Goal: Task Accomplishment & Management: Manage account settings

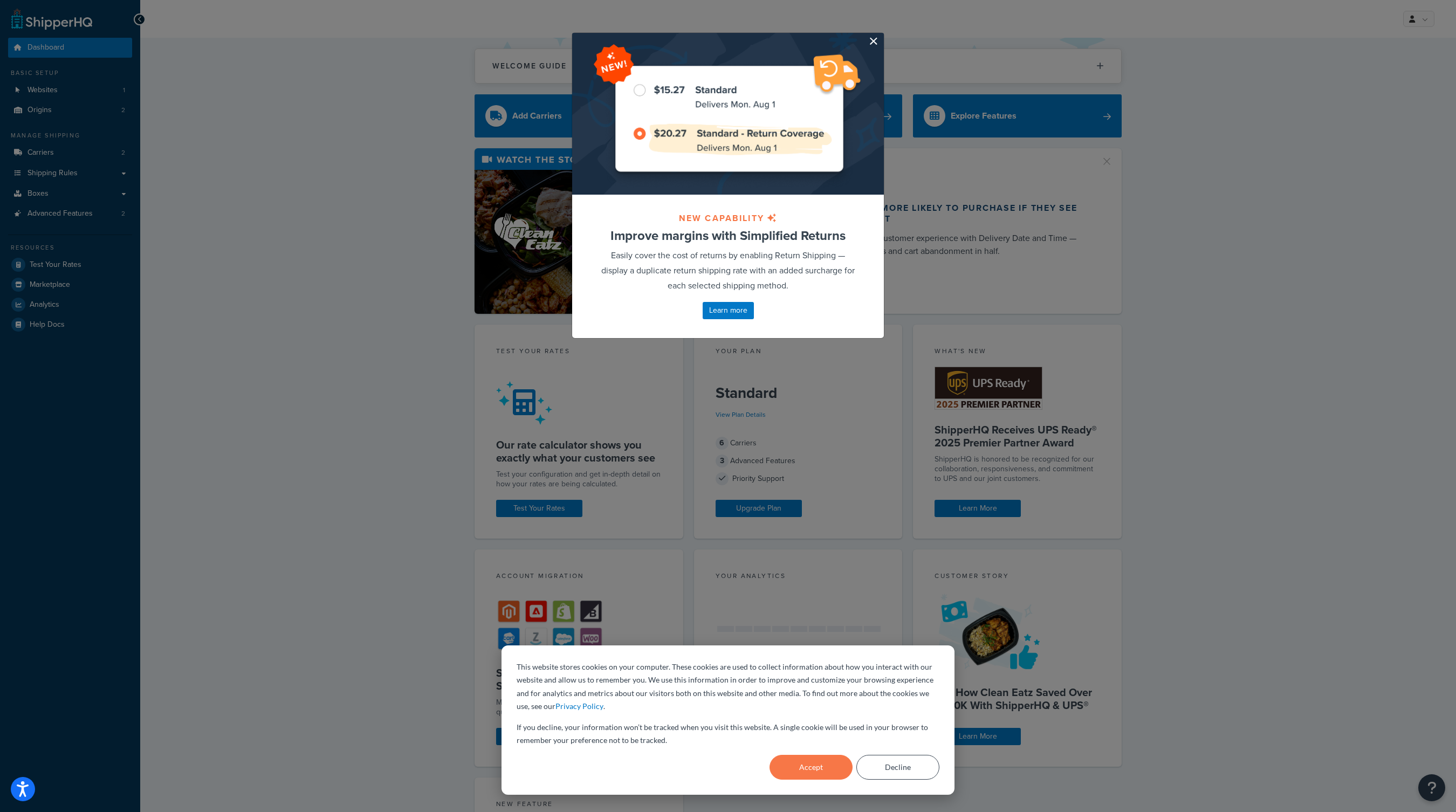
click at [881, 35] on button "button" at bounding box center [882, 34] width 2 height 2
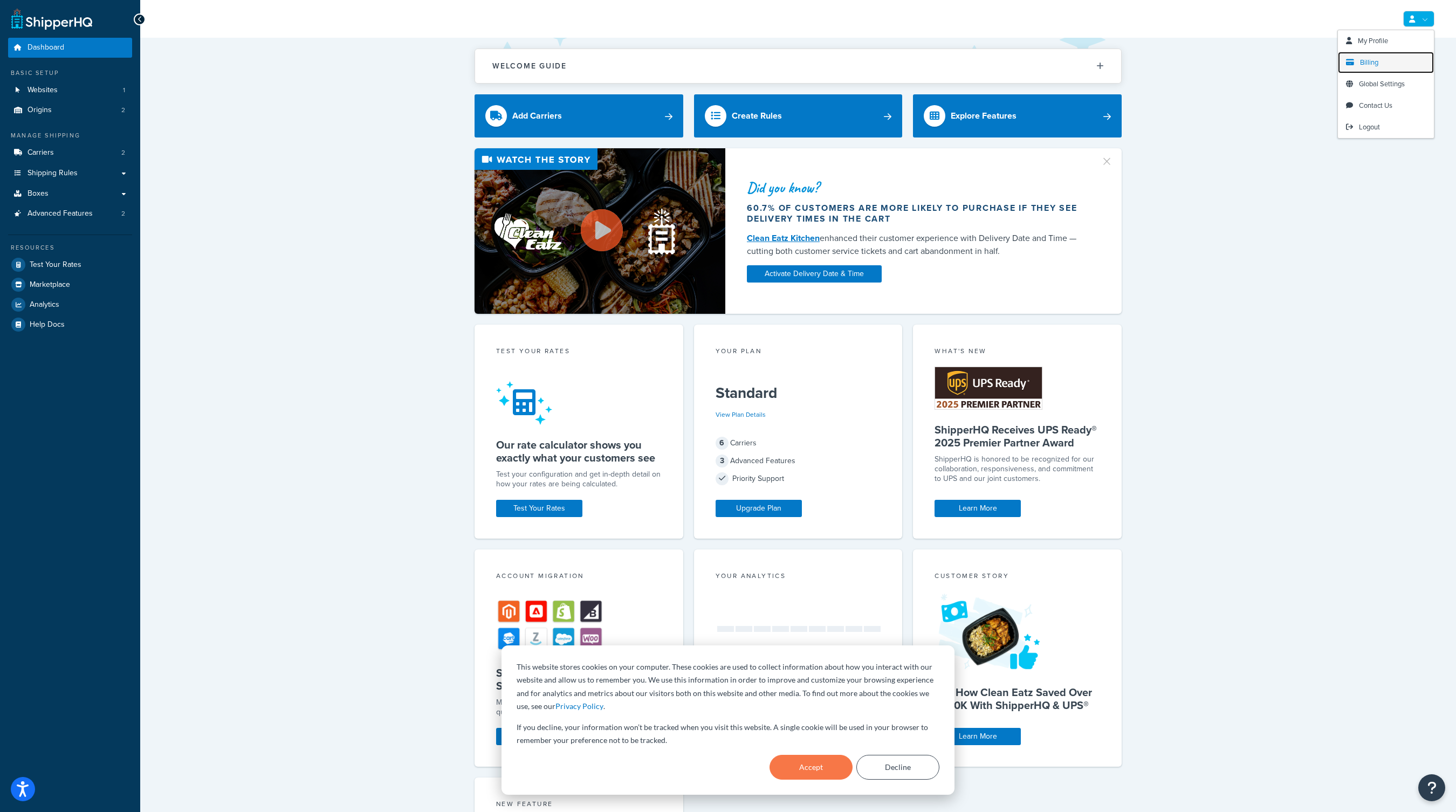
click at [1371, 64] on span "Billing" at bounding box center [1369, 62] width 18 height 10
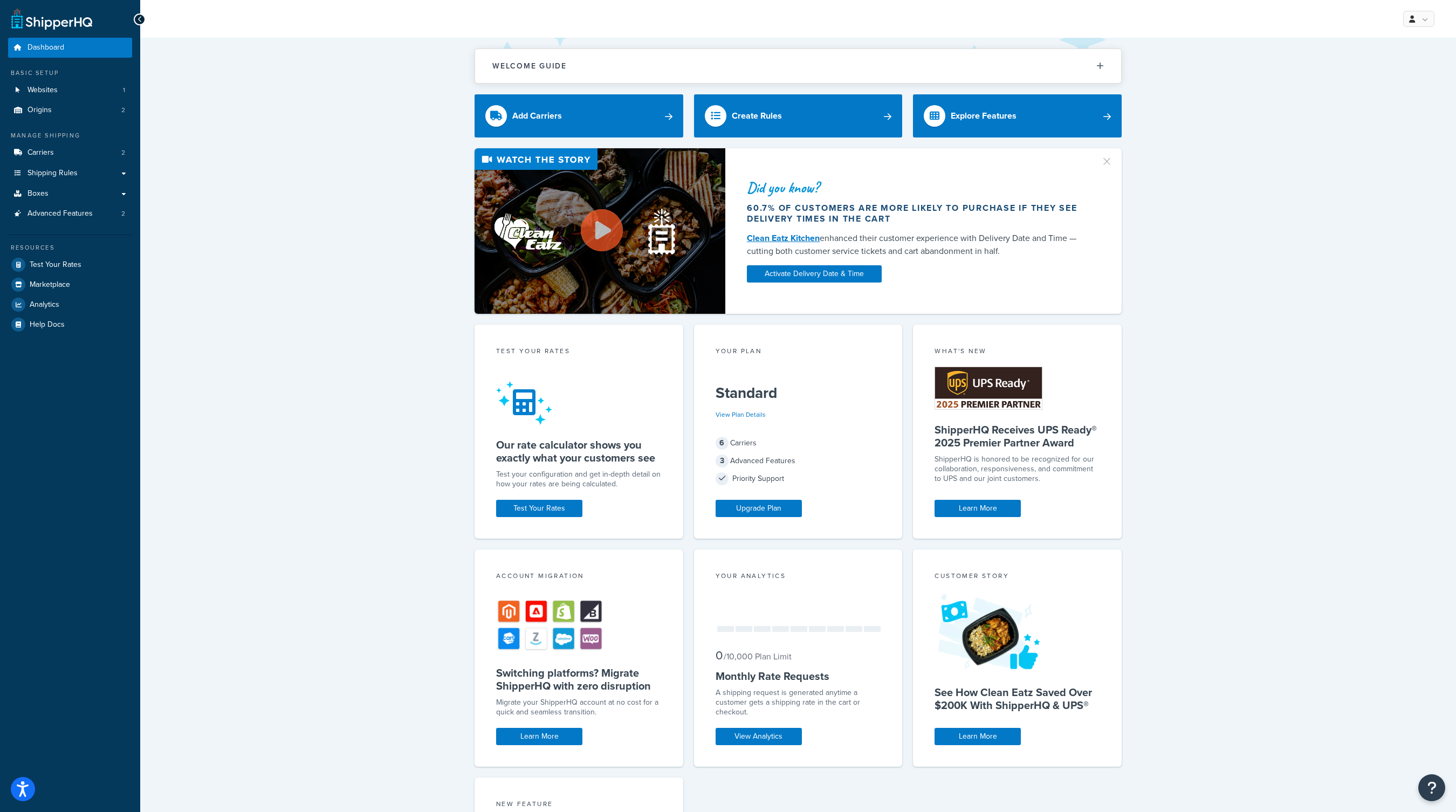
click at [1388, 128] on div "Welcome Guide Recommendations ShipperHQ: An Overview Carrier Setup Shipping Rul…" at bounding box center [797, 533] width 1315 height 991
click at [1363, 130] on span "Logout" at bounding box center [1369, 127] width 21 height 10
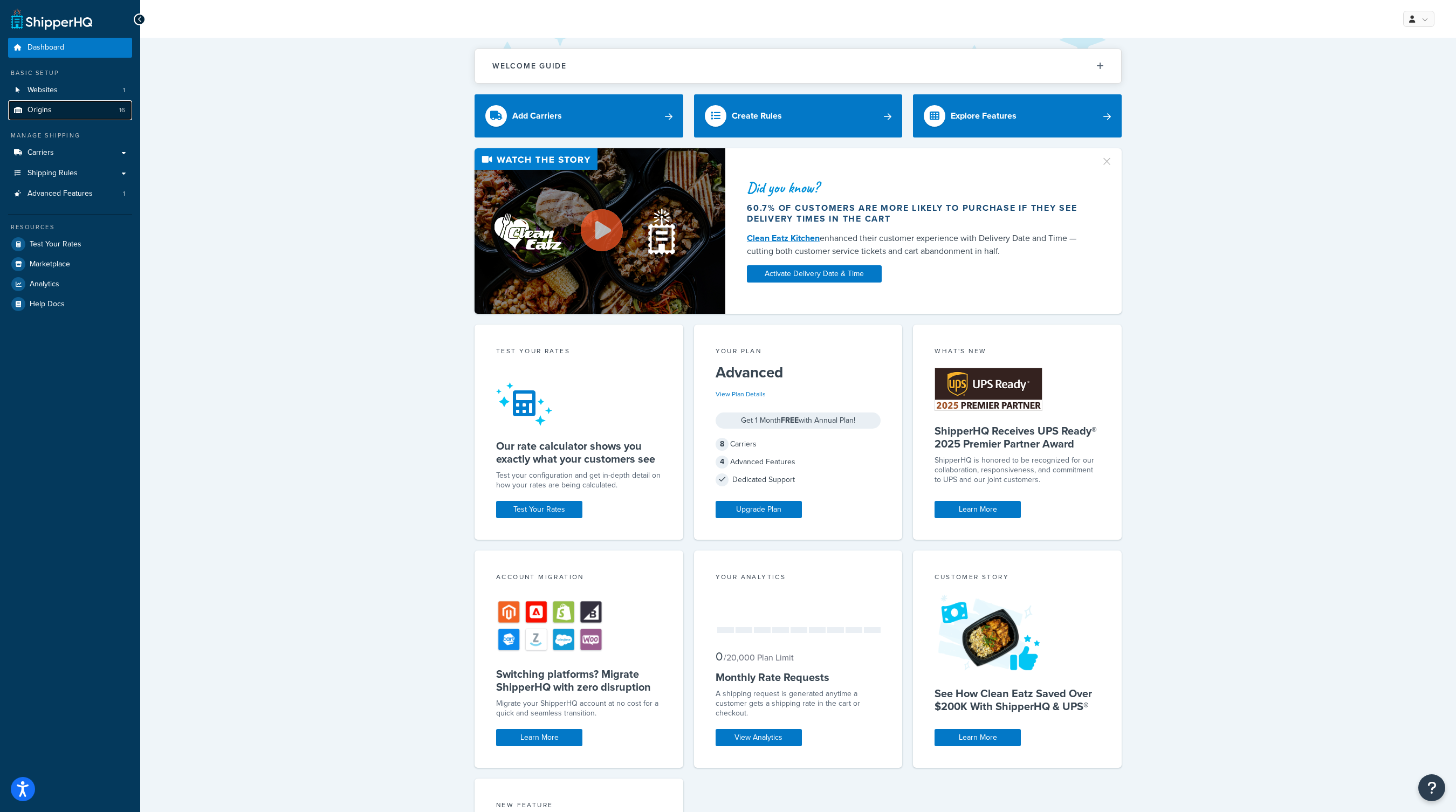
click at [84, 116] on link "Origins 16" at bounding box center [70, 110] width 124 height 20
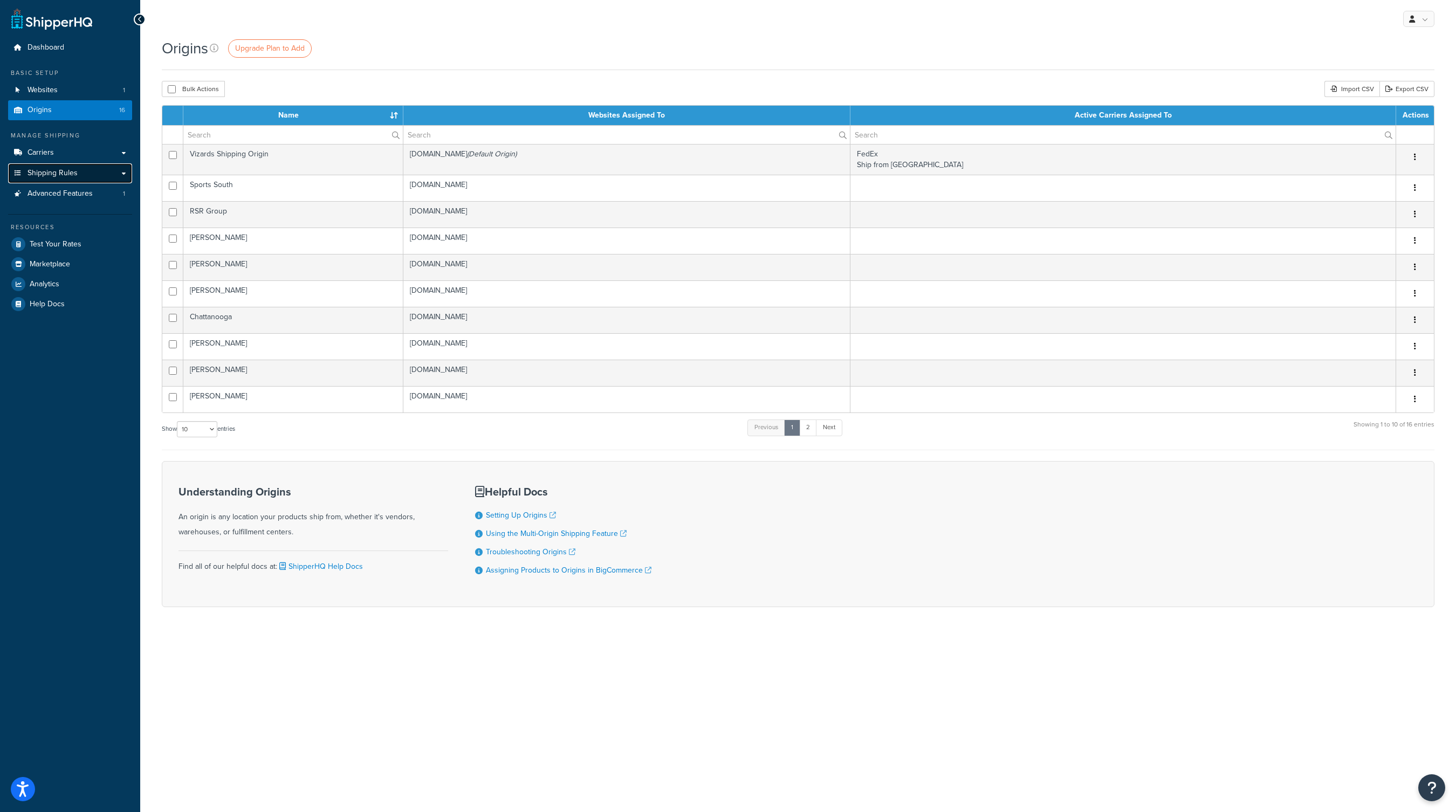
click at [80, 178] on link "Shipping Rules" at bounding box center [70, 173] width 124 height 20
